Goal: Task Accomplishment & Management: Complete application form

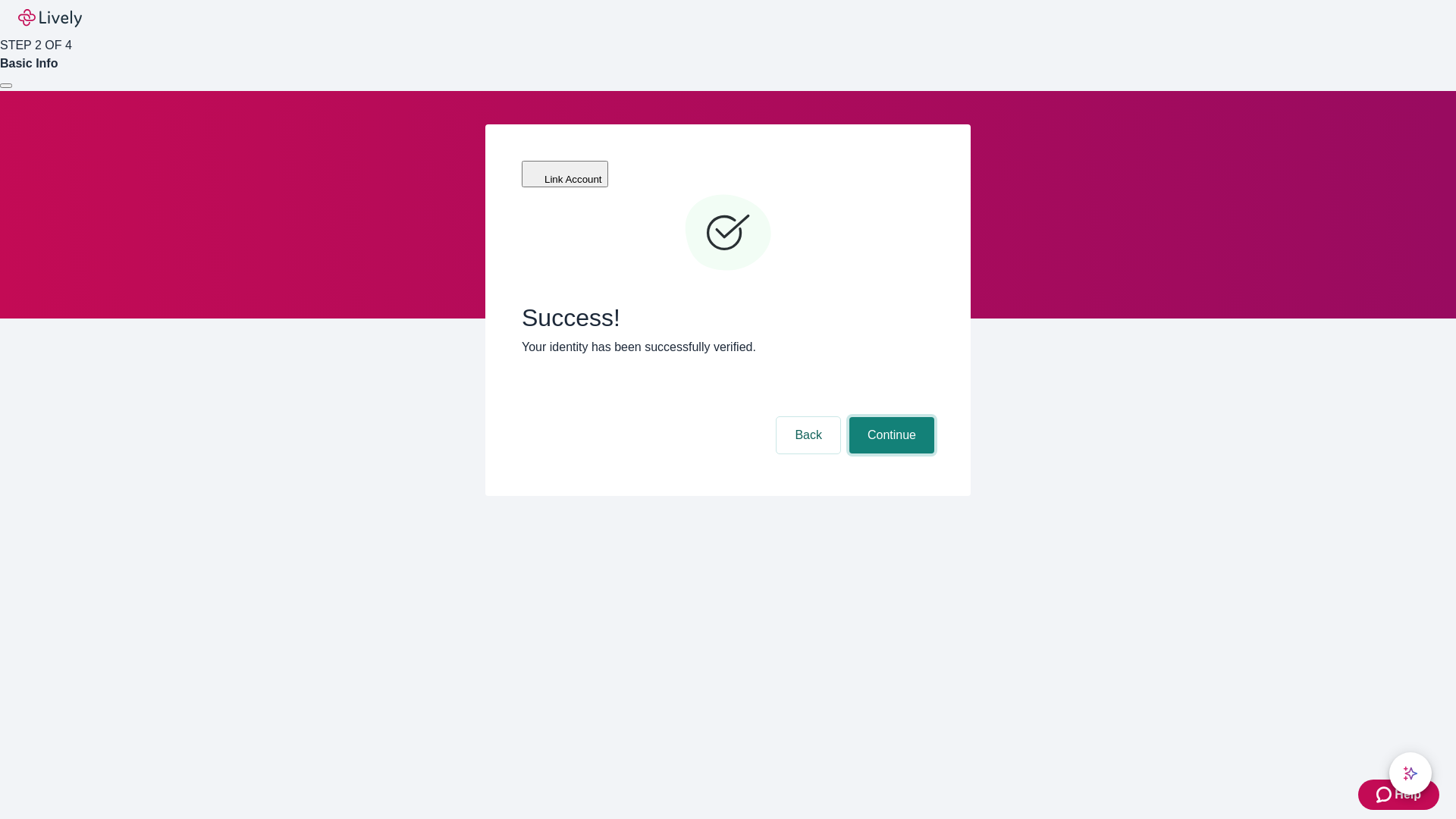
click at [889, 417] on button "Continue" at bounding box center [892, 435] width 85 height 36
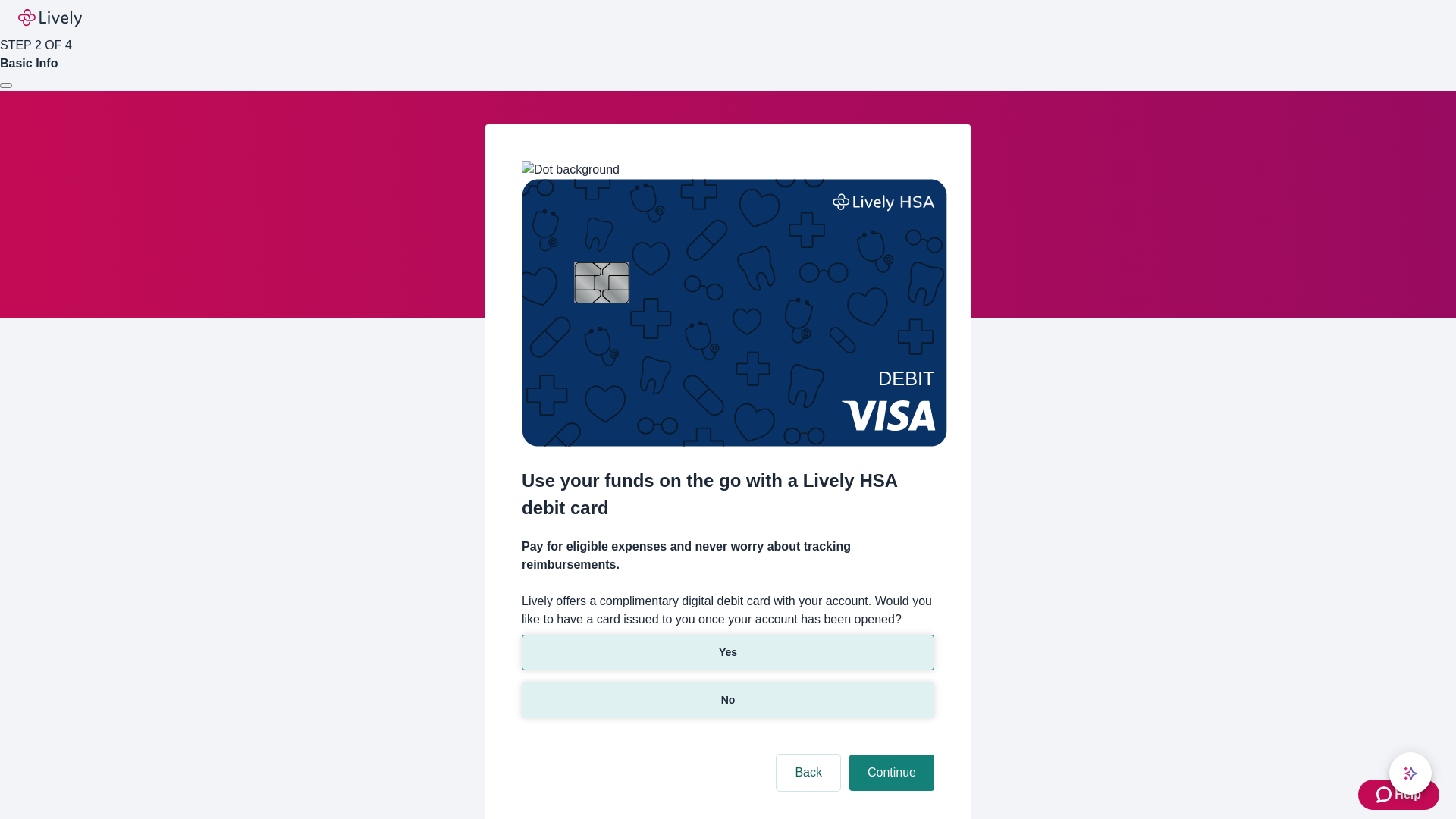
click at [727, 693] on p "No" at bounding box center [728, 701] width 14 height 16
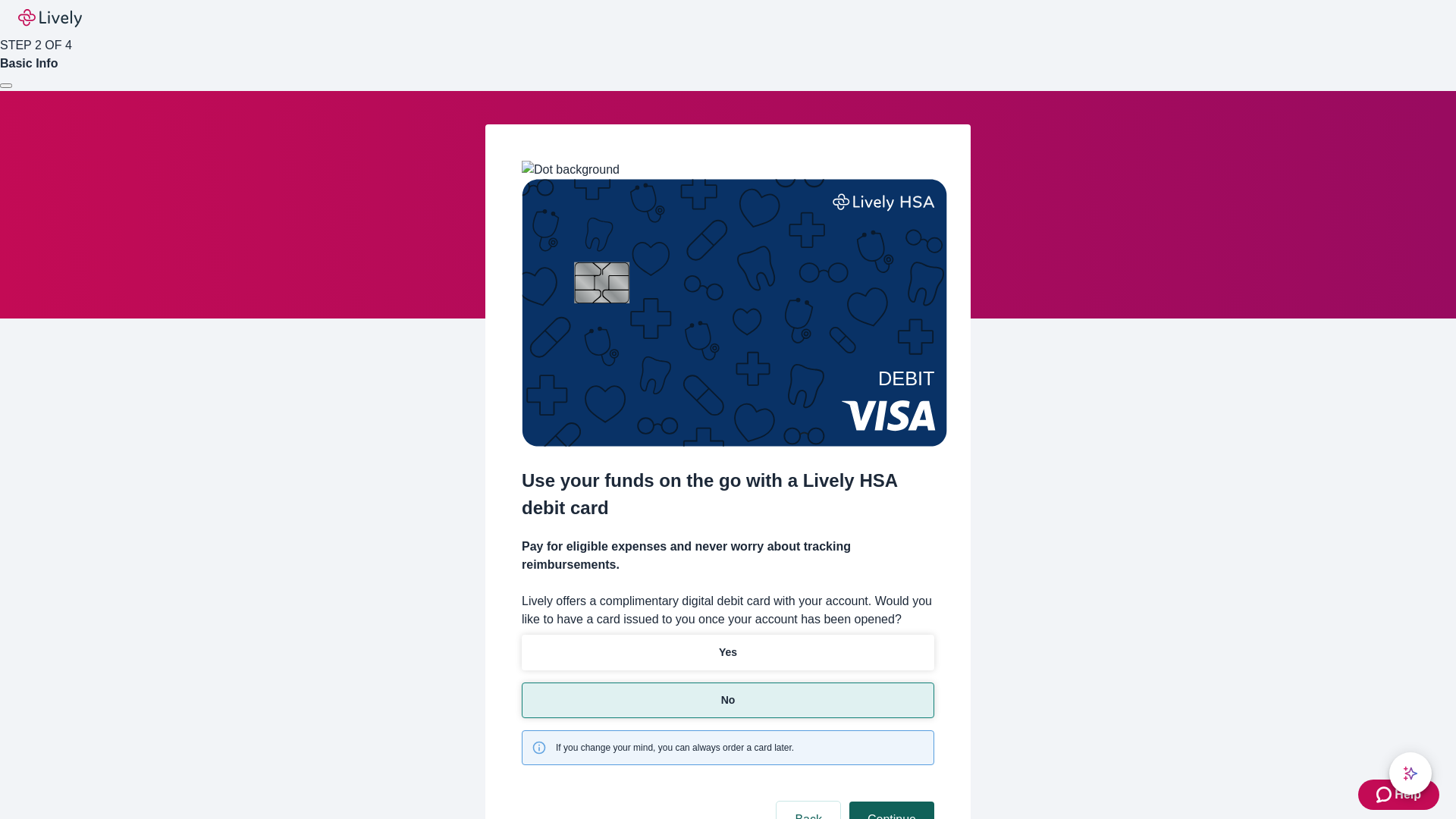
click at [889, 801] on button "Continue" at bounding box center [892, 819] width 85 height 36
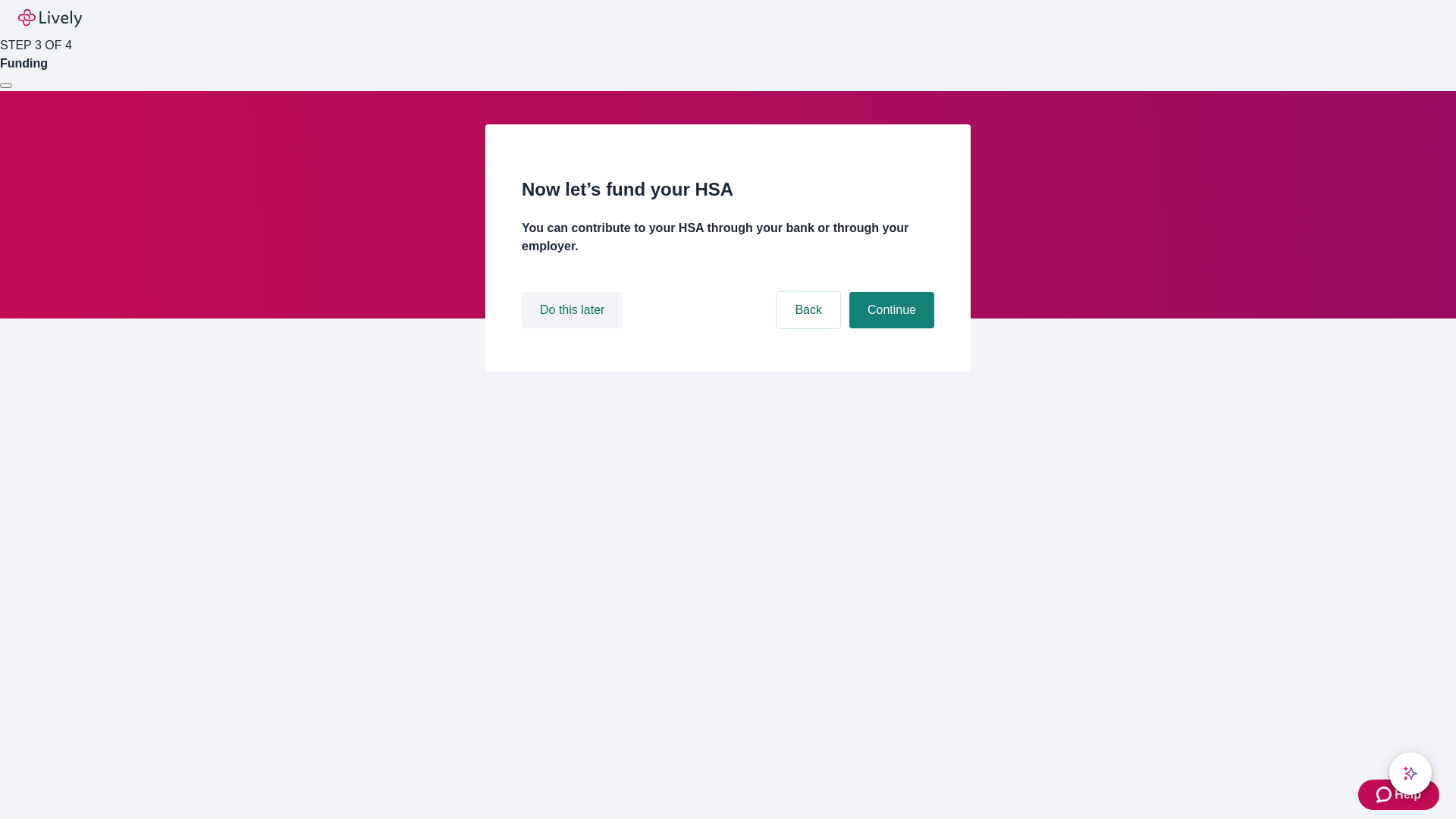
click at [574, 329] on button "Do this later" at bounding box center [572, 309] width 100 height 36
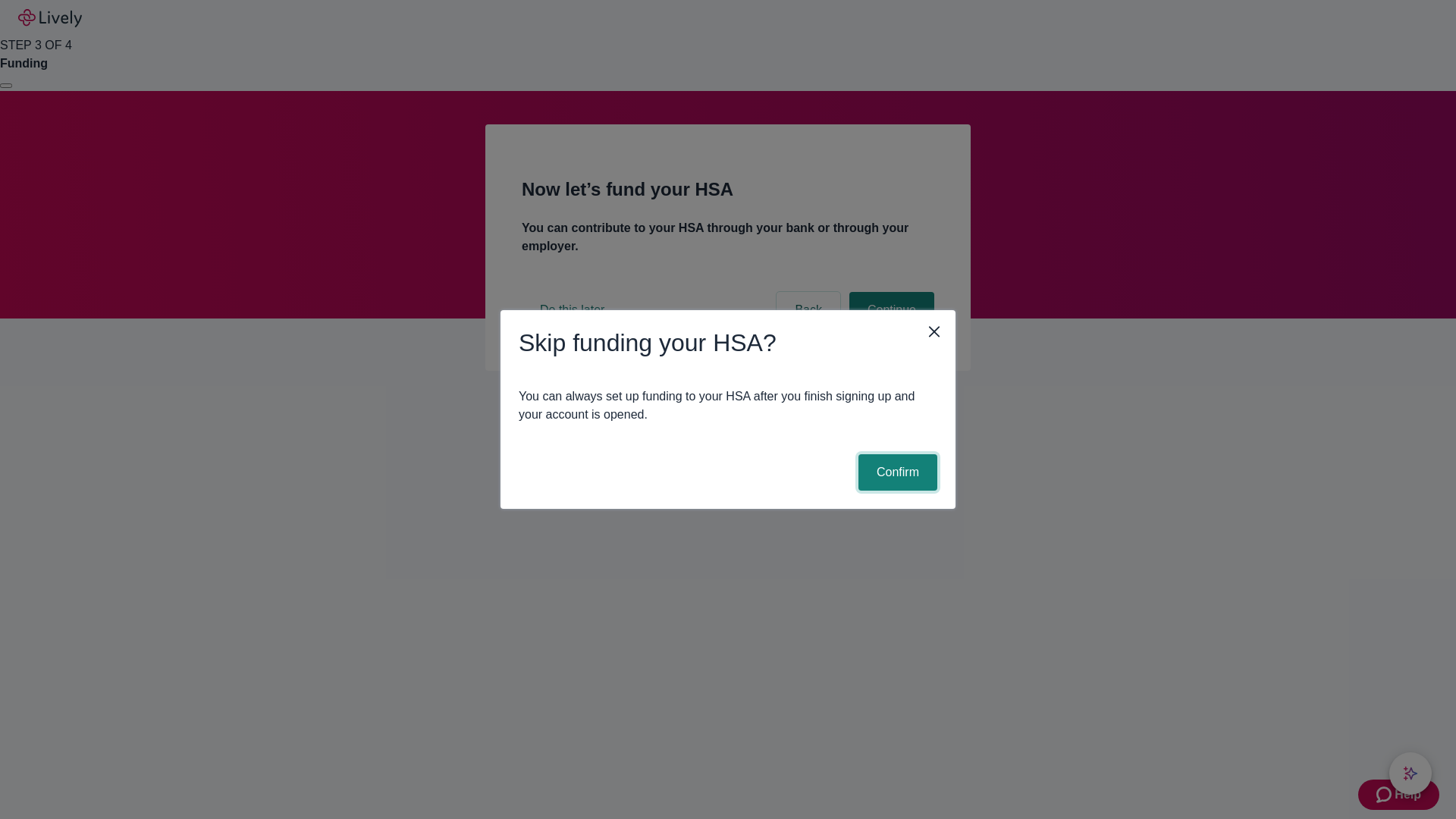
click at [895, 473] on button "Confirm" at bounding box center [897, 472] width 78 height 36
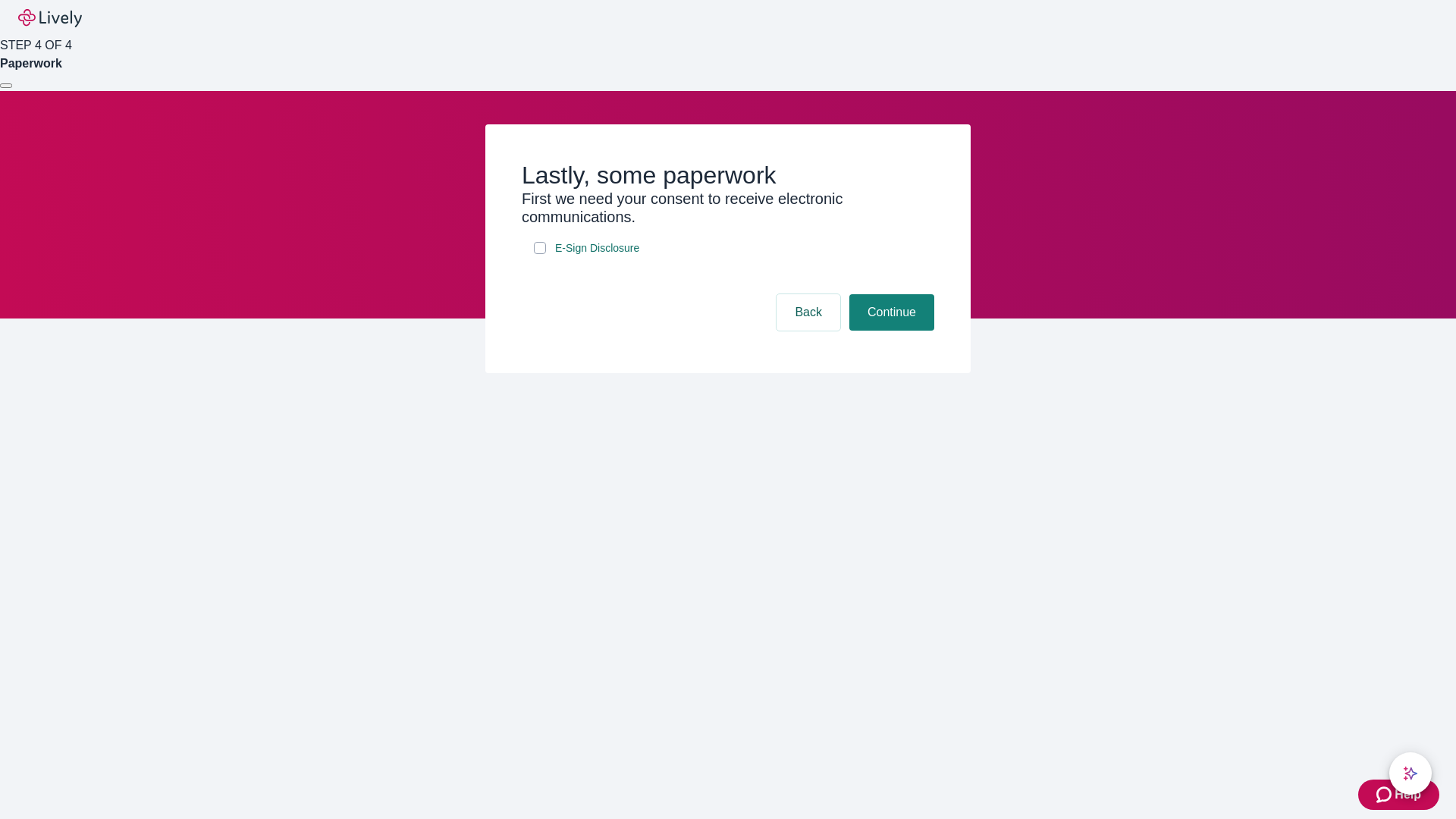
click at [540, 254] on input "E-Sign Disclosure" at bounding box center [540, 248] width 12 height 12
checkbox input "true"
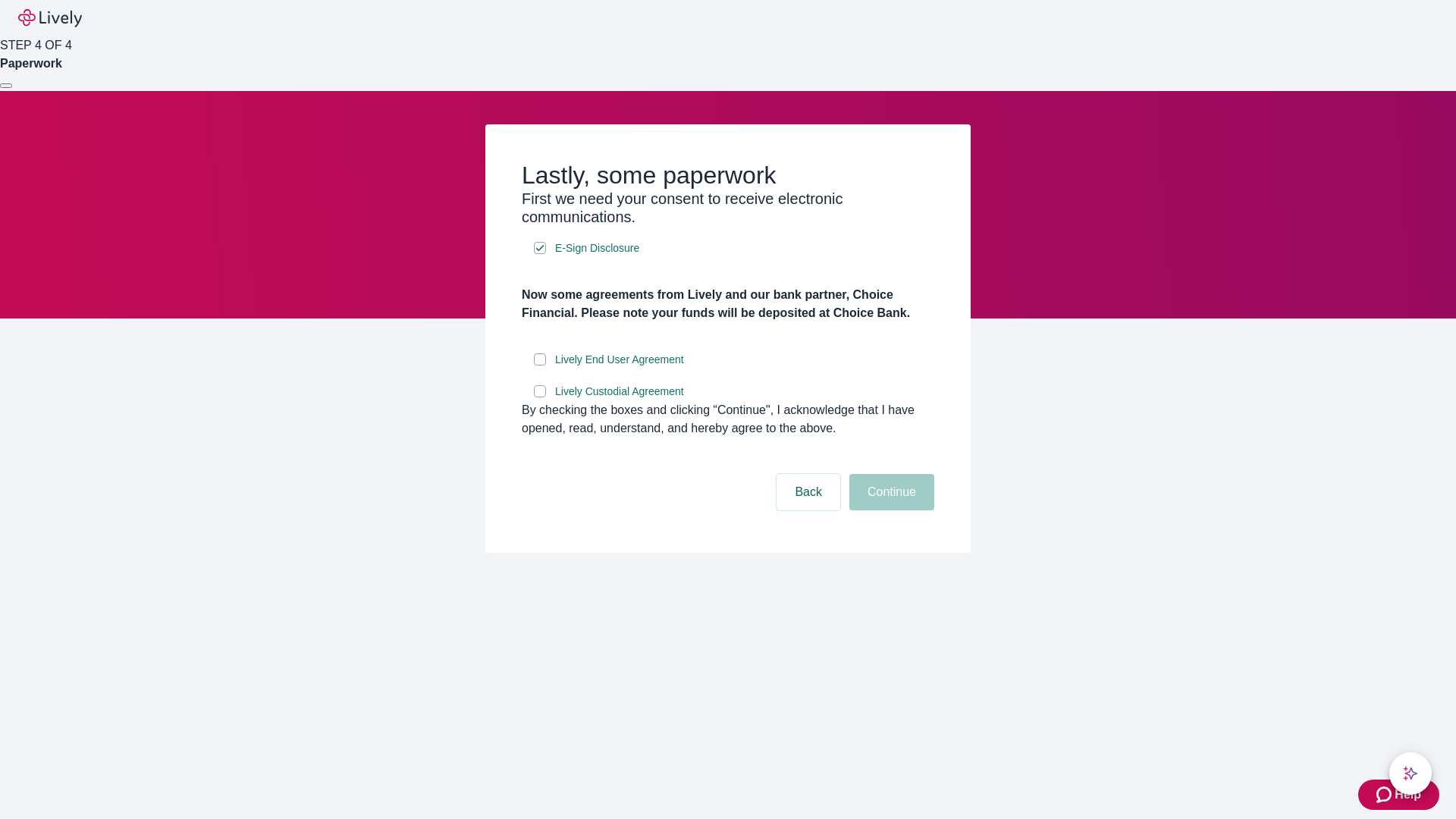
click at [540, 366] on input "Lively End User Agreement" at bounding box center [540, 360] width 12 height 12
checkbox input "true"
click at [540, 398] on input "Lively Custodial Agreement" at bounding box center [540, 391] width 12 height 12
checkbox input "true"
click at [889, 510] on button "Continue" at bounding box center [892, 492] width 85 height 36
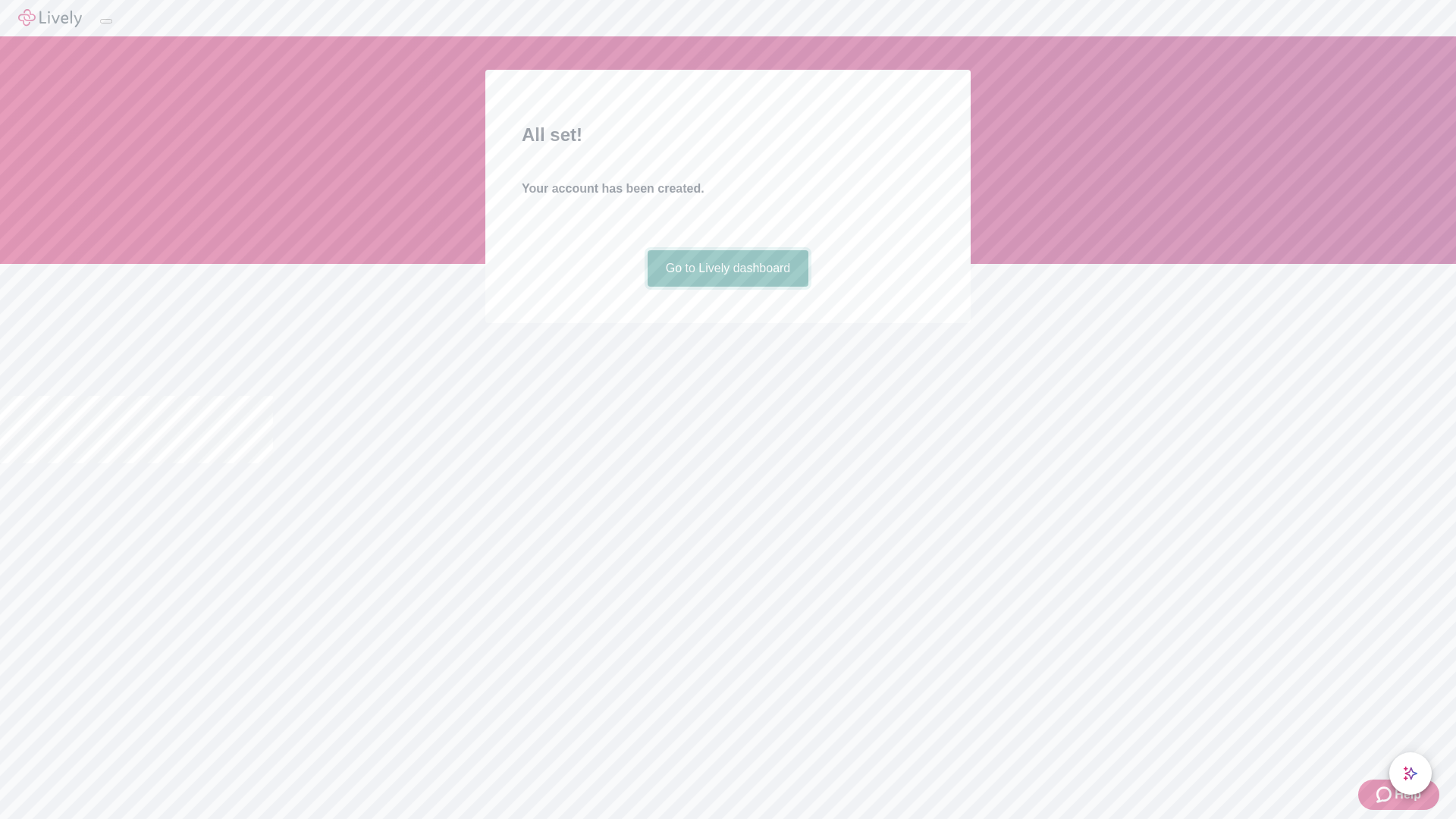
click at [727, 287] on link "Go to Lively dashboard" at bounding box center [728, 268] width 161 height 36
